Goal: Communication & Community: Ask a question

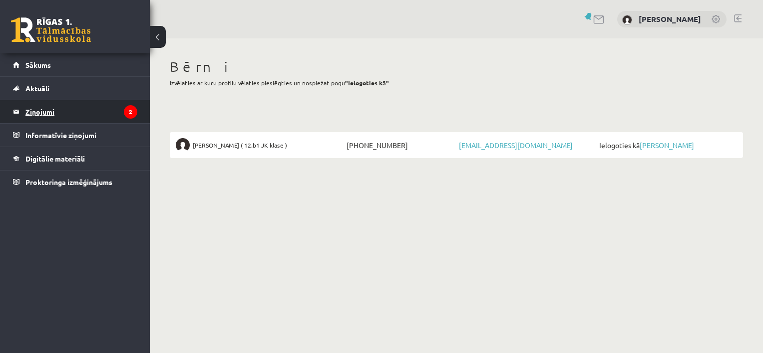
click at [49, 116] on legend "Ziņojumi 2" at bounding box center [81, 111] width 112 height 23
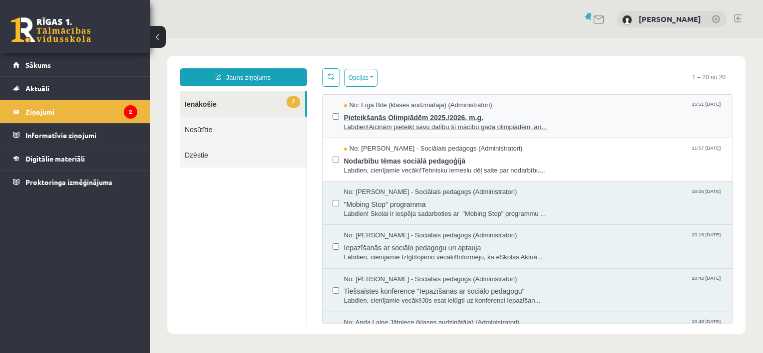
click at [391, 110] on span "Pieteikšanās Olimpiādēm 2025./2026. m.g." at bounding box center [533, 116] width 379 height 12
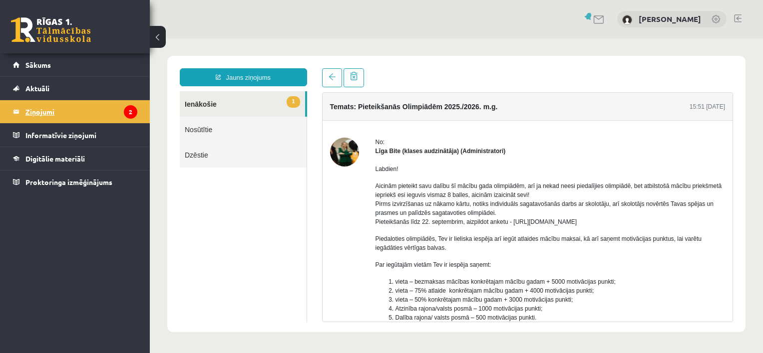
click at [50, 116] on legend "Ziņojumi 2" at bounding box center [81, 111] width 112 height 23
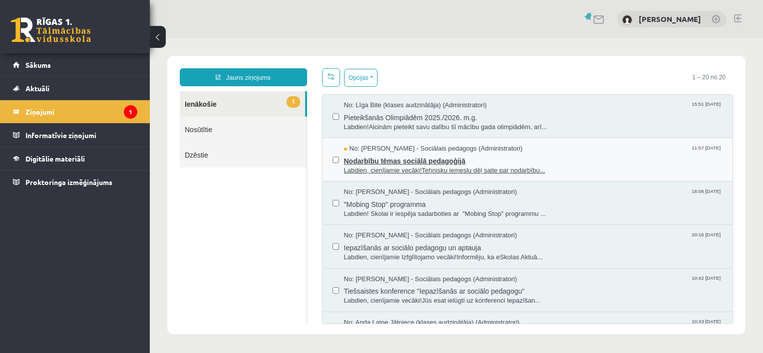
click at [373, 166] on span "Labdien, cienījamie vecāki!Tehnisku iemeslu dēļ saite par nodarbību..." at bounding box center [533, 170] width 379 height 9
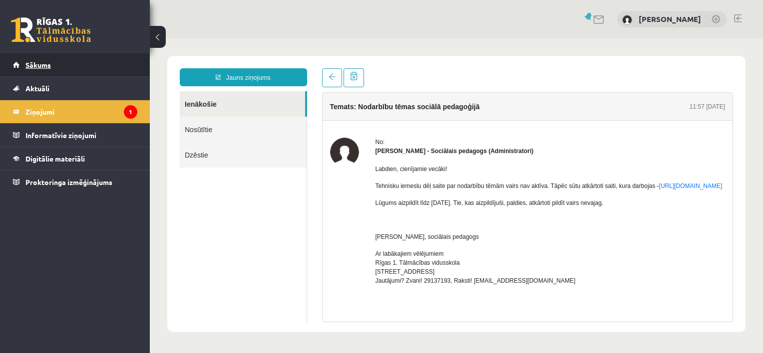
click at [45, 66] on span "Sākums" at bounding box center [37, 64] width 25 height 9
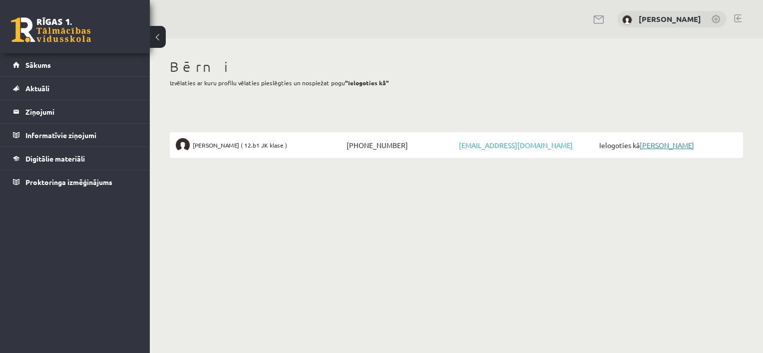
click at [653, 146] on link "[PERSON_NAME]" at bounding box center [666, 145] width 54 height 9
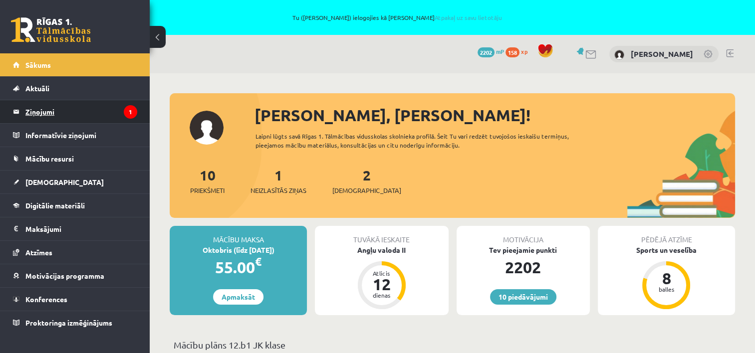
click at [46, 112] on legend "Ziņojumi 1" at bounding box center [81, 111] width 112 height 23
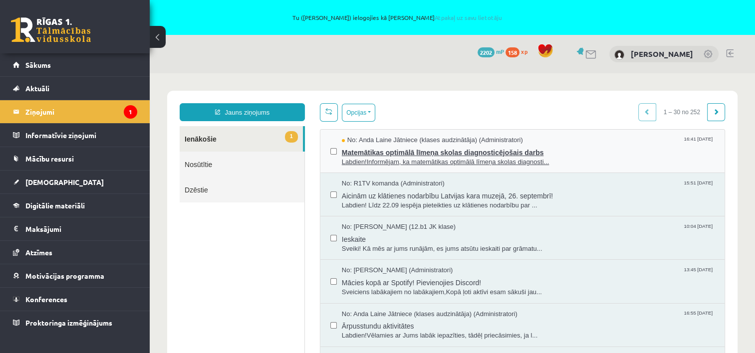
click at [449, 148] on span "Matemātikas optimālā līmeņa skolas diagnosticējošais darbs" at bounding box center [528, 151] width 373 height 12
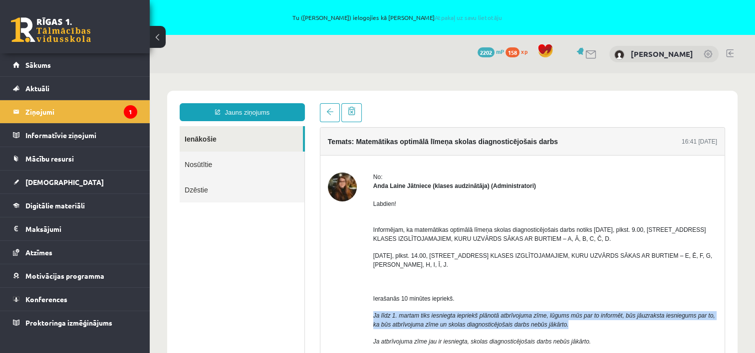
drag, startPoint x: 370, startPoint y: 311, endPoint x: 568, endPoint y: 323, distance: 198.0
copy span "Ja līdz 1. martam tiks iesniegta iepriekš plānotā atbrīvojuma zīme, lūgums mūs …"
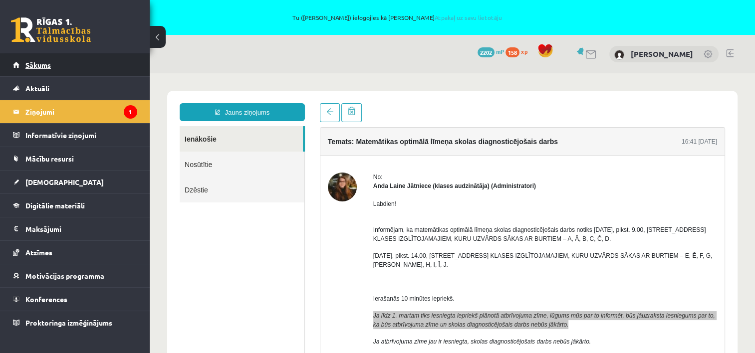
click at [37, 62] on span "Sākums" at bounding box center [37, 64] width 25 height 9
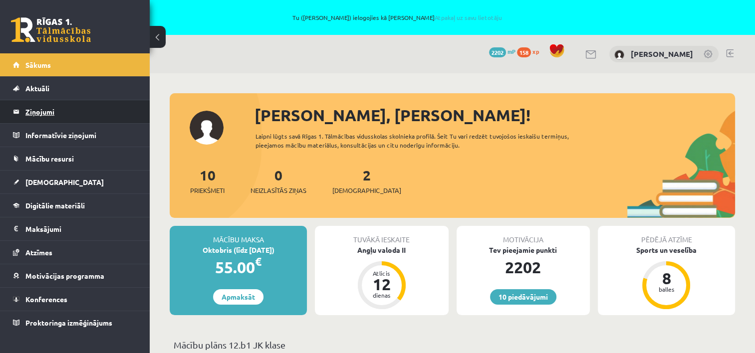
click at [50, 107] on legend "Ziņojumi 0" at bounding box center [81, 111] width 112 height 23
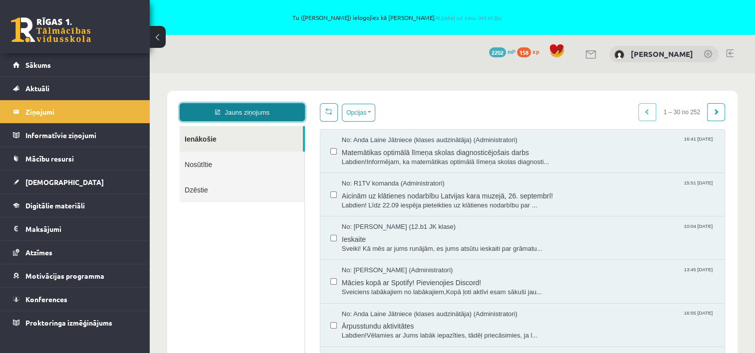
click at [242, 114] on link "Jauns ziņojums" at bounding box center [242, 112] width 125 height 18
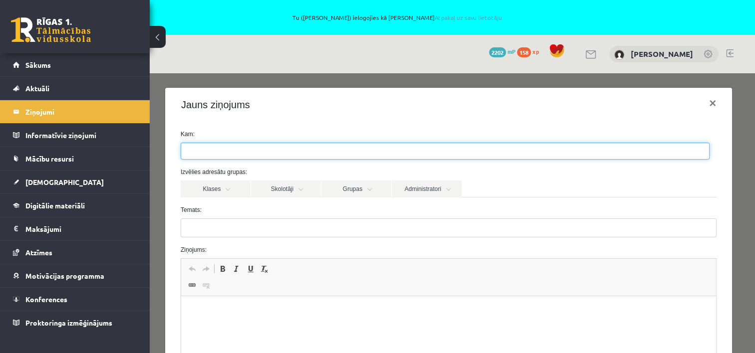
click at [249, 155] on ul at bounding box center [445, 151] width 528 height 16
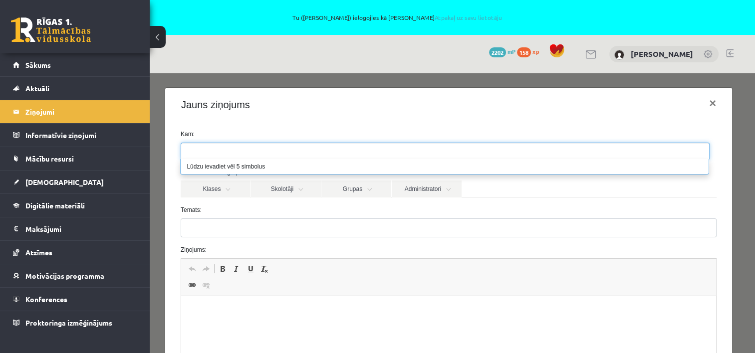
click at [248, 152] on ul at bounding box center [445, 151] width 528 height 16
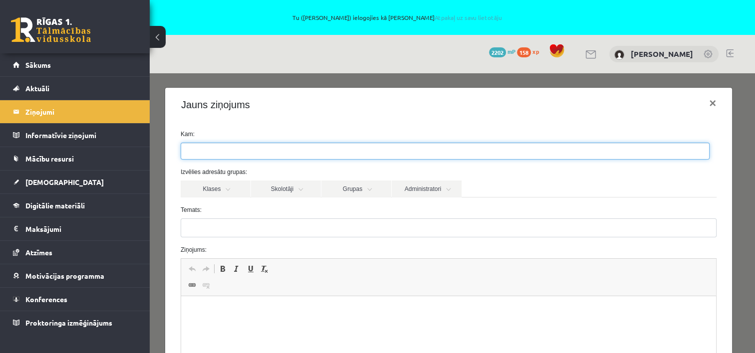
click at [346, 99] on div "Jauns ziņojums ×" at bounding box center [448, 105] width 567 height 34
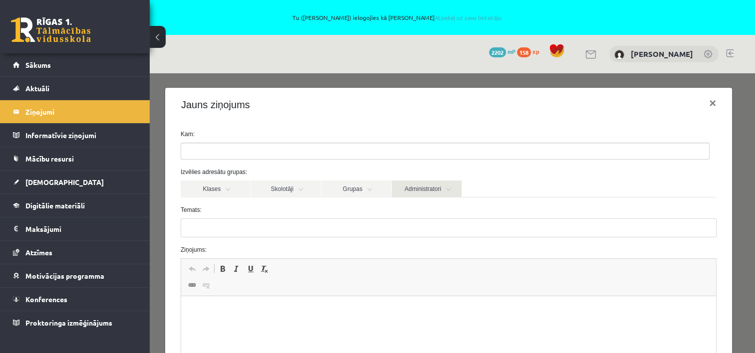
click at [402, 187] on link "Administratori" at bounding box center [427, 189] width 70 height 17
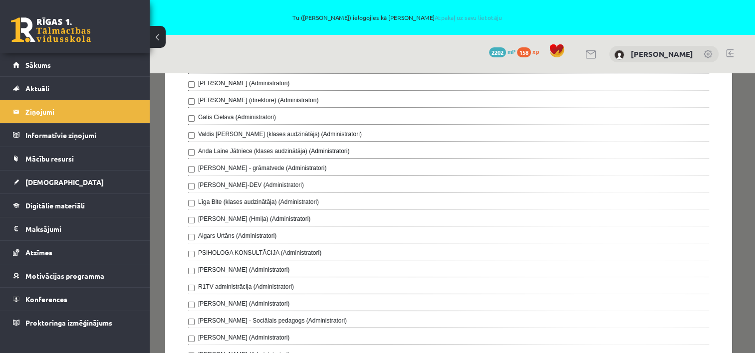
scroll to position [100, 0]
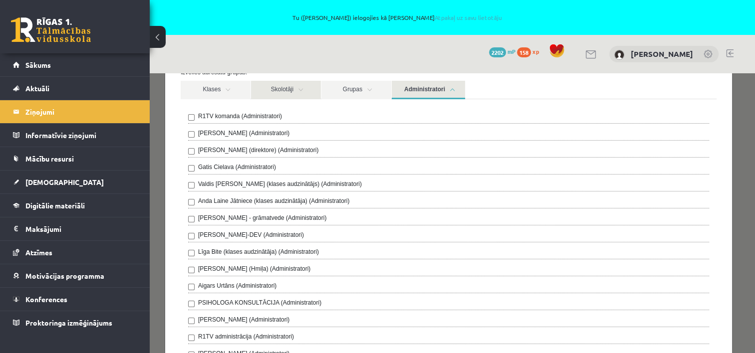
click at [292, 96] on link "Skolotāji" at bounding box center [286, 90] width 70 height 18
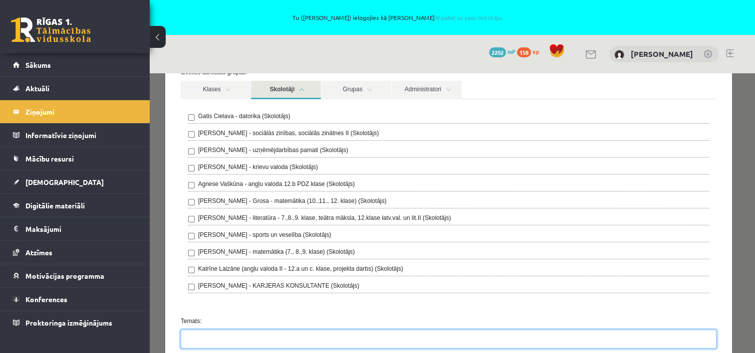
click at [220, 334] on input "Temats:" at bounding box center [449, 339] width 536 height 19
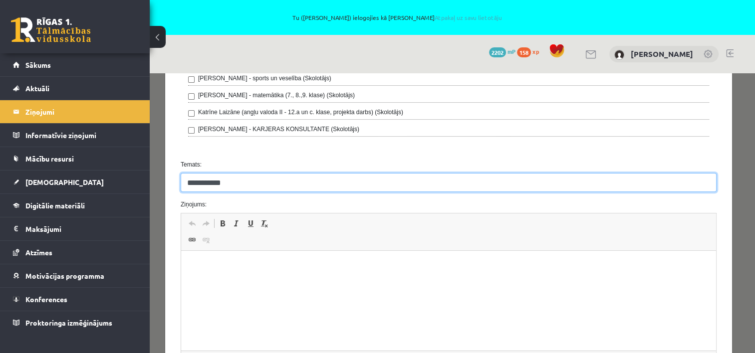
scroll to position [299, 0]
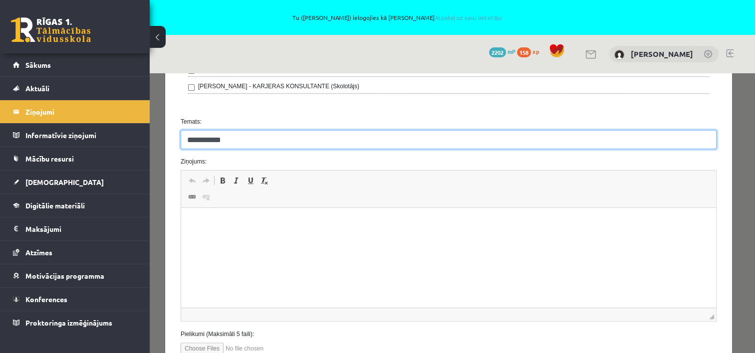
type input "**********"
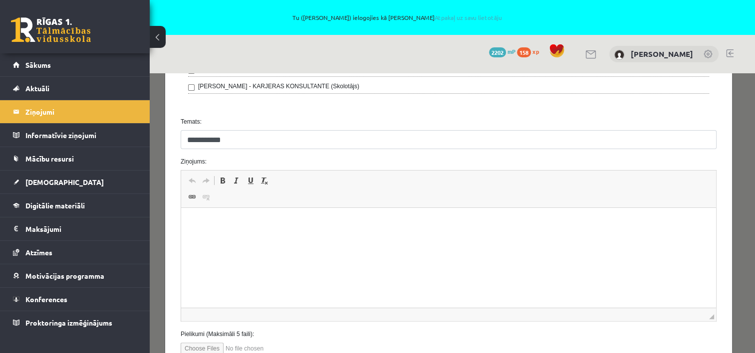
click at [260, 235] on html at bounding box center [448, 223] width 535 height 30
drag, startPoint x: 260, startPoint y: 236, endPoint x: 212, endPoint y: 247, distance: 49.3
click at [212, 239] on html at bounding box center [448, 223] width 535 height 30
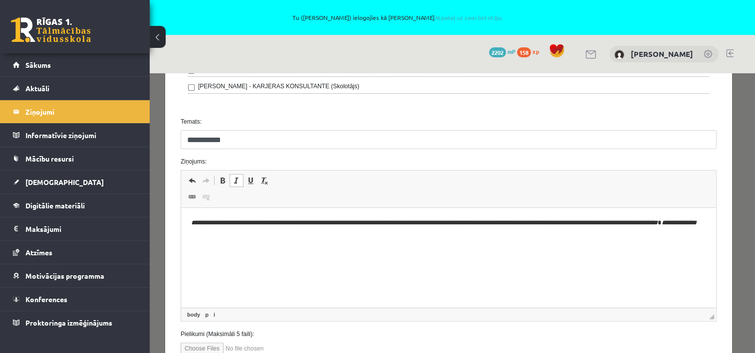
click at [192, 227] on p "**********" at bounding box center [445, 228] width 508 height 21
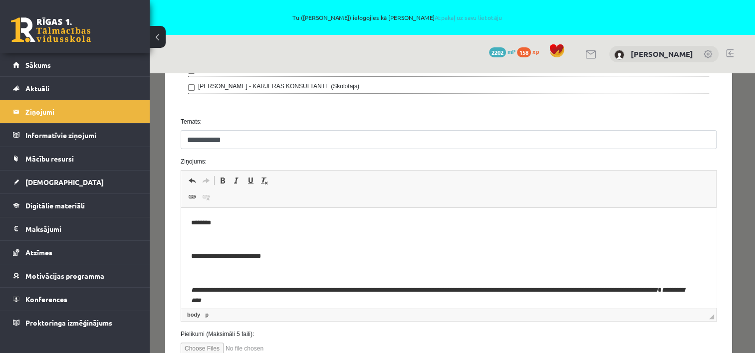
click at [192, 227] on p "********" at bounding box center [441, 223] width 501 height 10
click at [200, 292] on icon "**********" at bounding box center [424, 290] width 467 height 6
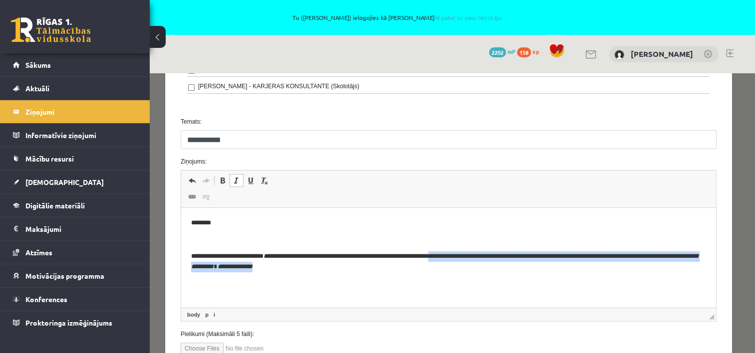
drag, startPoint x: 464, startPoint y: 258, endPoint x: 474, endPoint y: 268, distance: 14.1
click at [474, 268] on p "**********" at bounding box center [445, 262] width 508 height 21
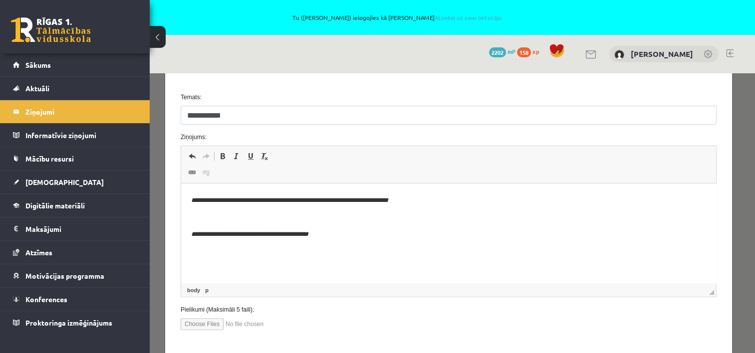
scroll to position [337, 0]
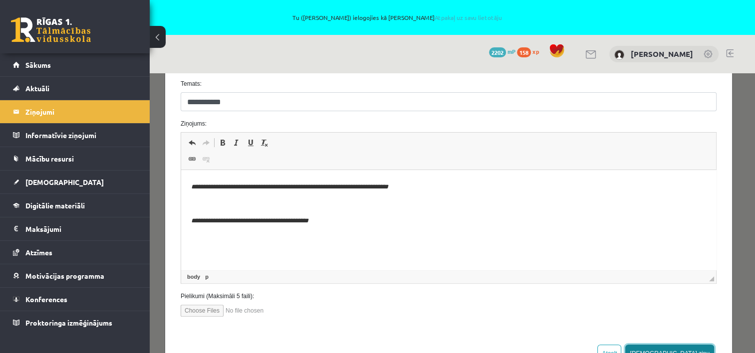
click at [694, 346] on button "Sūtīt ziņu" at bounding box center [669, 354] width 89 height 18
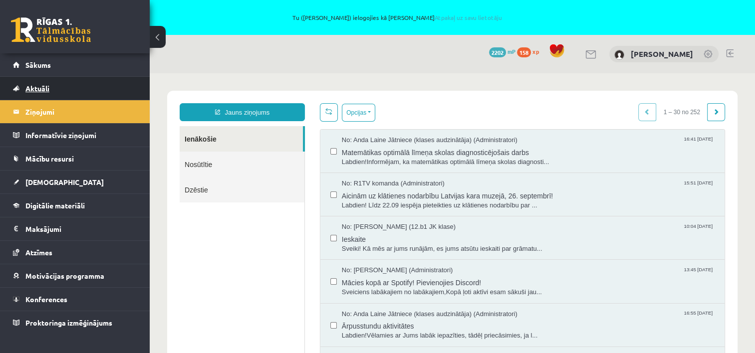
scroll to position [0, 0]
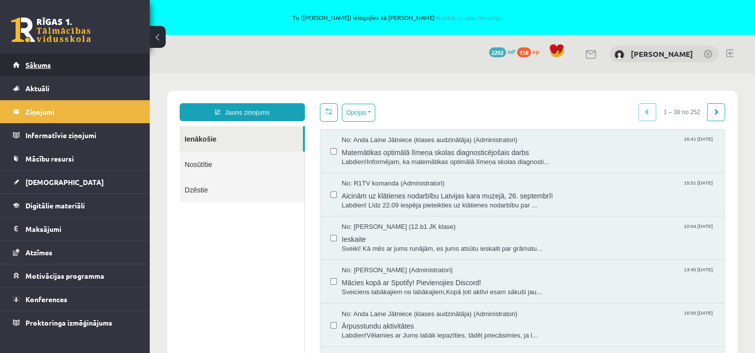
click at [44, 68] on span "Sākums" at bounding box center [37, 64] width 25 height 9
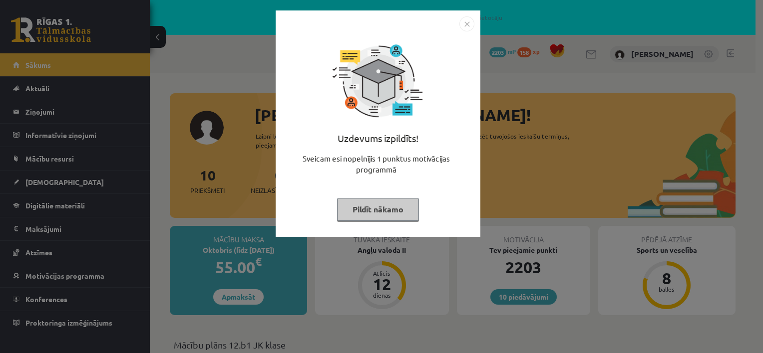
click at [389, 204] on button "Pildīt nākamo" at bounding box center [378, 209] width 82 height 23
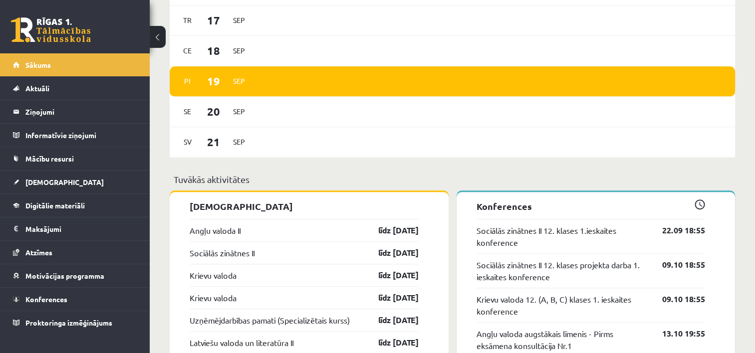
scroll to position [599, 0]
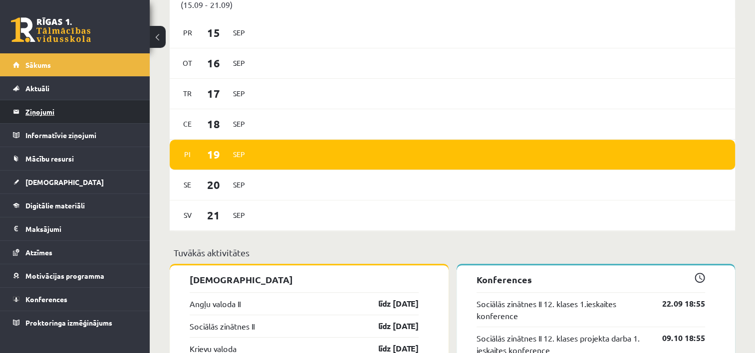
click at [50, 106] on legend "Ziņojumi 0" at bounding box center [81, 111] width 112 height 23
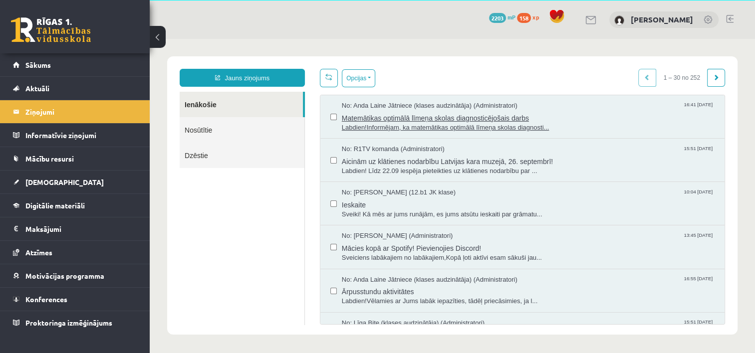
click at [359, 129] on span "Labdien!Informējam, ka matemātikas optimālā līmeņa skolas diagnosti..." at bounding box center [528, 127] width 373 height 9
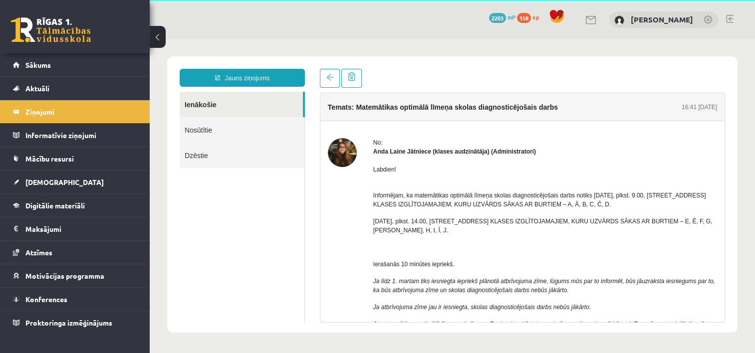
click at [202, 130] on link "Nosūtītie" at bounding box center [242, 129] width 125 height 25
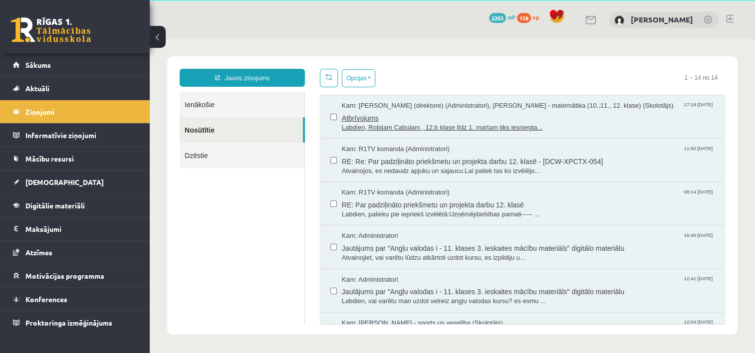
click at [370, 116] on span "Atbrīvojums" at bounding box center [528, 117] width 373 height 12
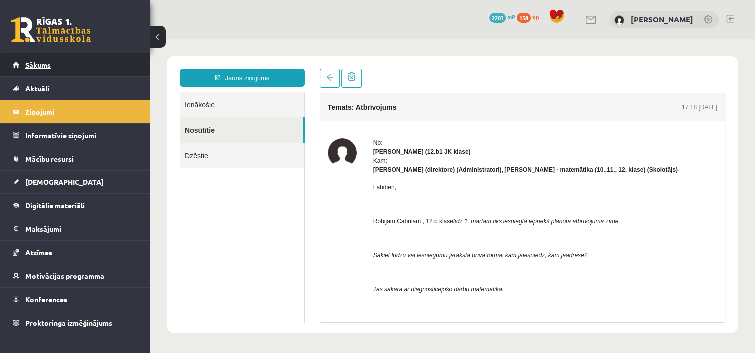
click at [40, 63] on span "Sākums" at bounding box center [37, 64] width 25 height 9
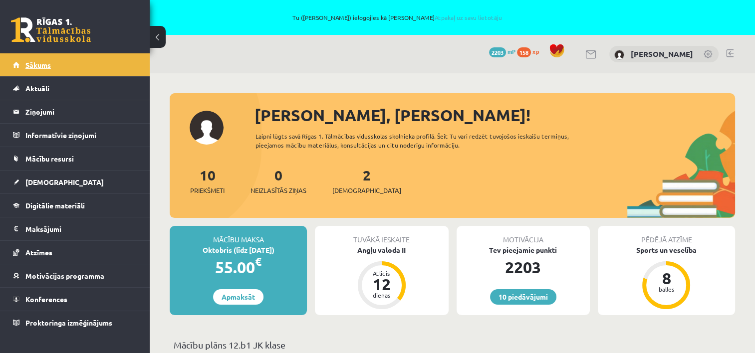
click at [35, 65] on span "Sākums" at bounding box center [37, 64] width 25 height 9
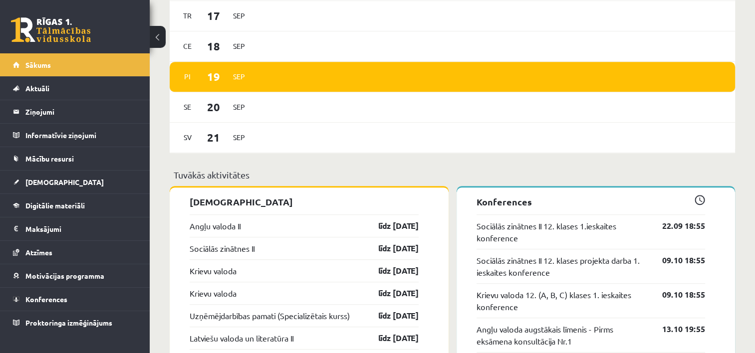
scroll to position [549, 0]
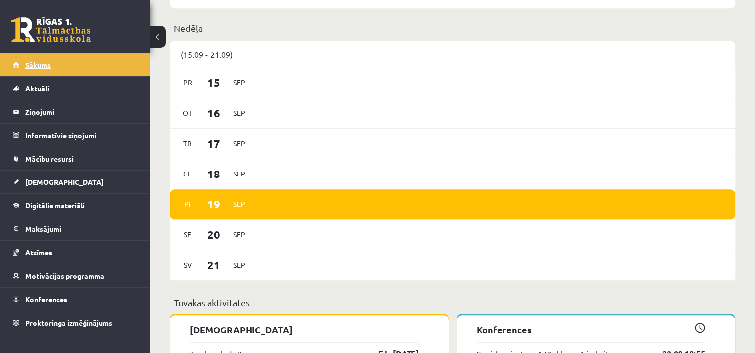
click at [42, 65] on span "Sākums" at bounding box center [37, 64] width 25 height 9
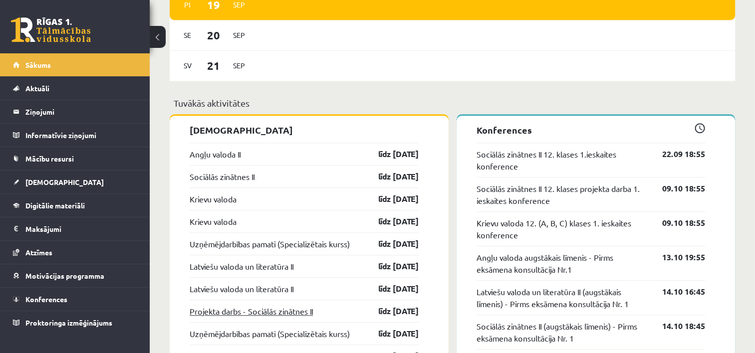
scroll to position [799, 0]
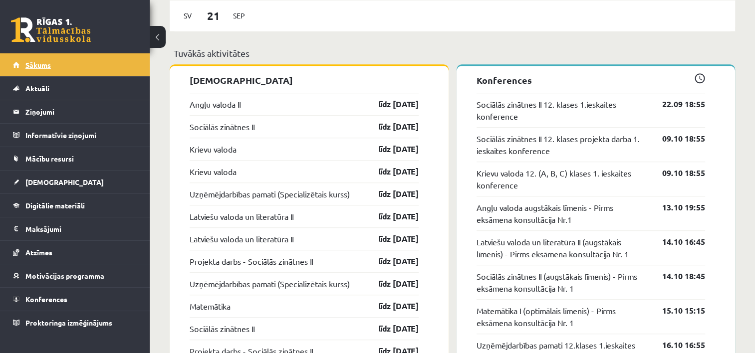
click at [36, 64] on span "Sākums" at bounding box center [37, 64] width 25 height 9
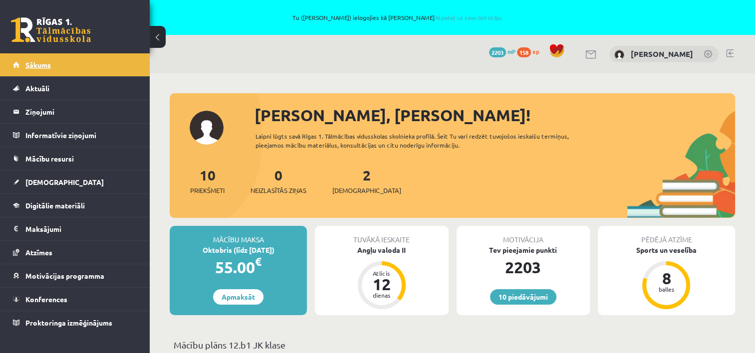
click at [34, 60] on span "Sākums" at bounding box center [37, 64] width 25 height 9
click at [60, 131] on legend "Informatīvie ziņojumi 0" at bounding box center [81, 135] width 112 height 23
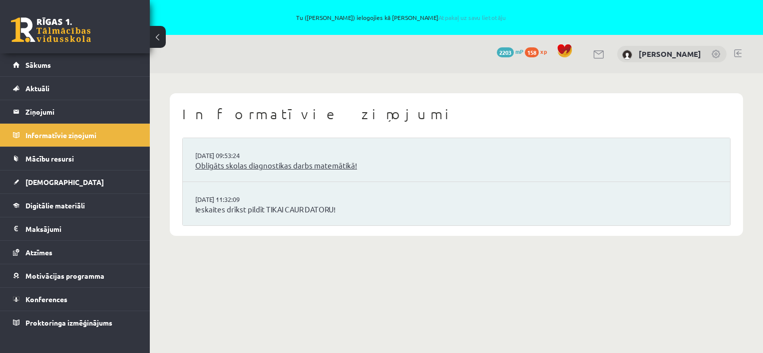
click at [221, 166] on link "Obligāts skolas diagnostikas darbs matemātikā!" at bounding box center [456, 165] width 522 height 11
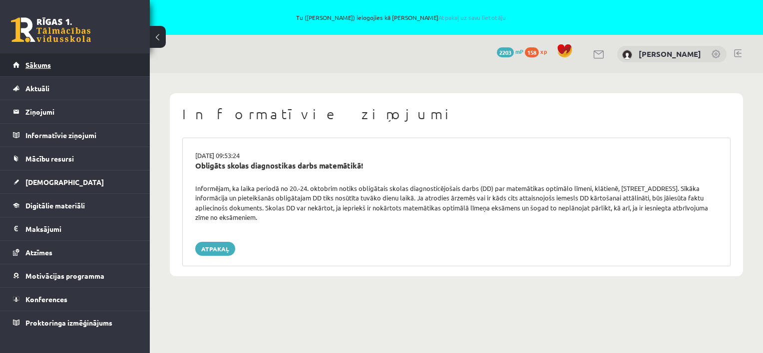
click at [38, 64] on span "Sākums" at bounding box center [37, 64] width 25 height 9
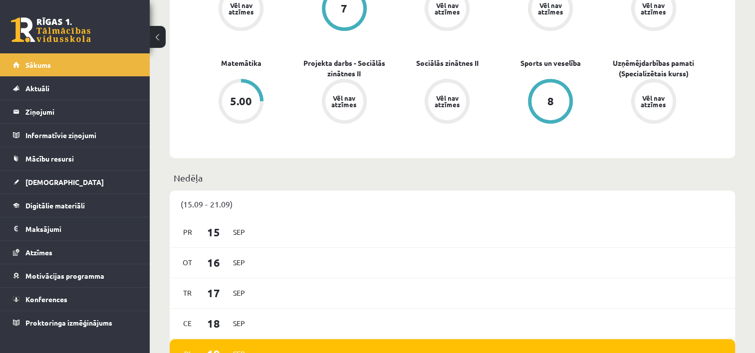
scroll to position [599, 0]
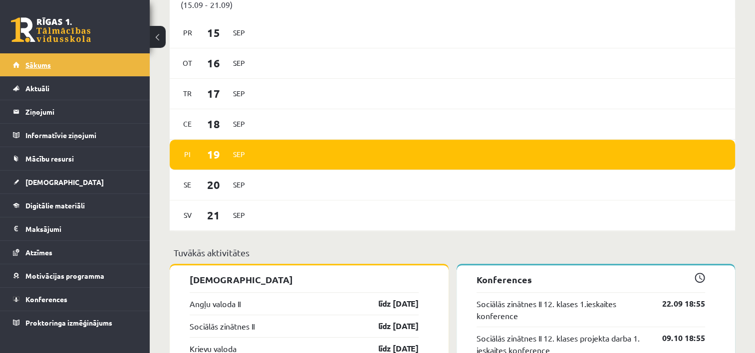
click at [46, 62] on span "Sākums" at bounding box center [37, 64] width 25 height 9
